Goal: Find specific page/section: Find specific page/section

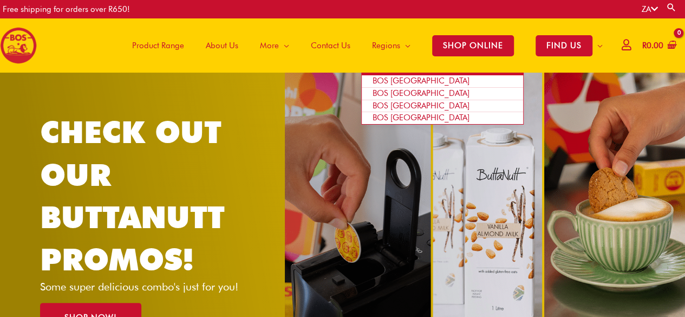
click at [398, 92] on span "BOS [GEOGRAPHIC_DATA]" at bounding box center [421, 93] width 97 height 10
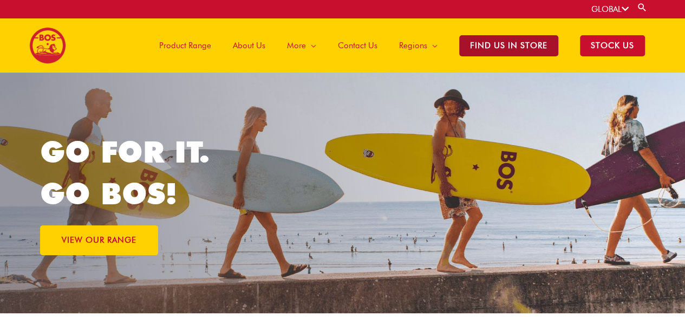
click at [522, 43] on span "Find Us in Store" at bounding box center [508, 45] width 99 height 21
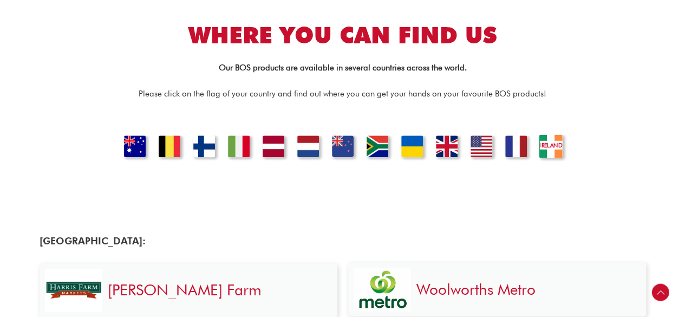
click at [547, 148] on link "IRELAND" at bounding box center [550, 147] width 37 height 27
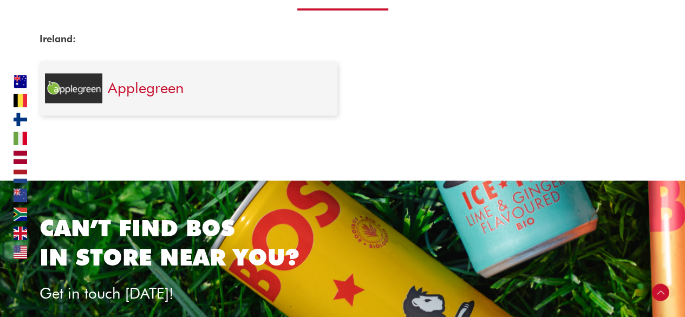
scroll to position [2944, 0]
